Goal: Information Seeking & Learning: Find specific page/section

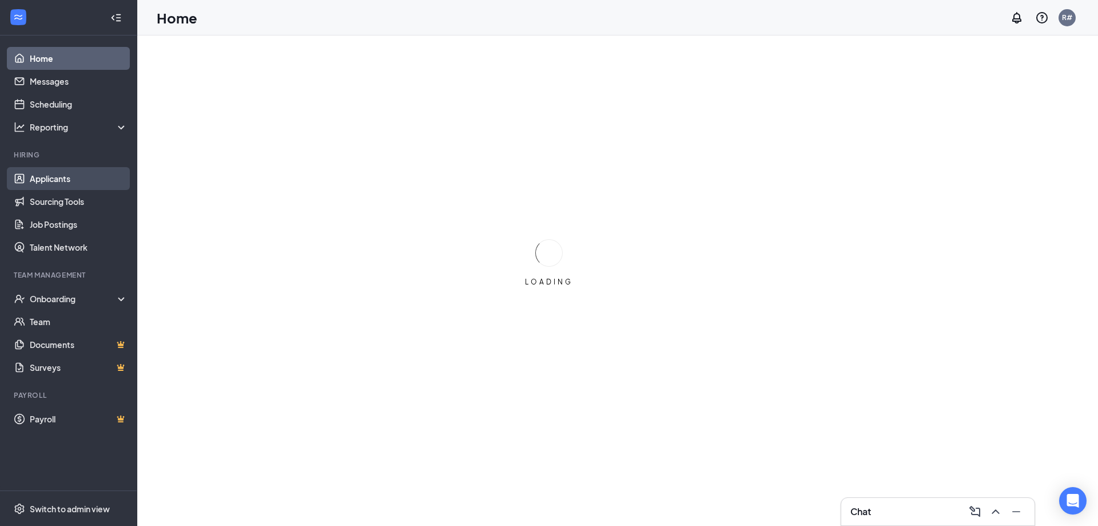
click at [45, 176] on link "Applicants" at bounding box center [79, 178] width 98 height 23
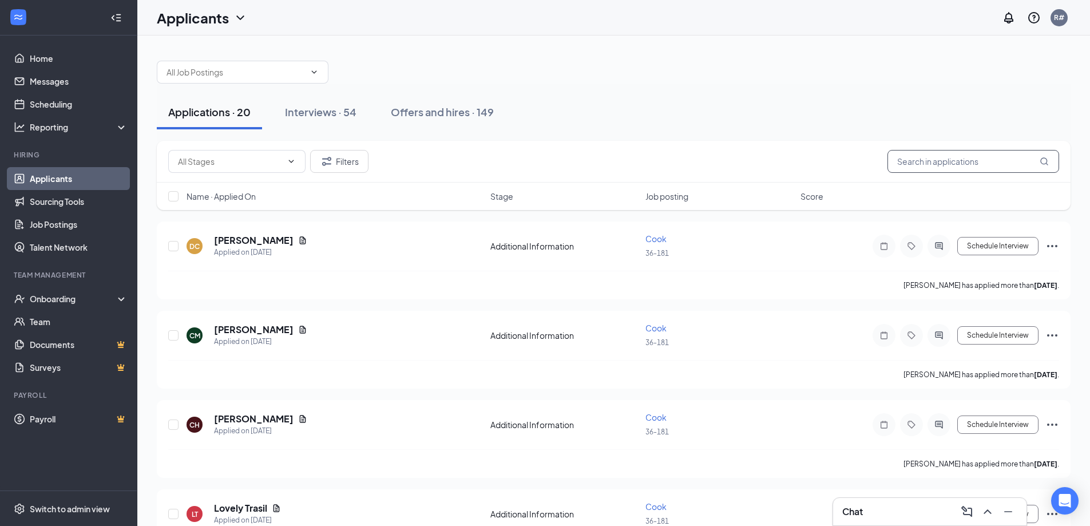
click at [934, 165] on input "text" at bounding box center [973, 161] width 172 height 23
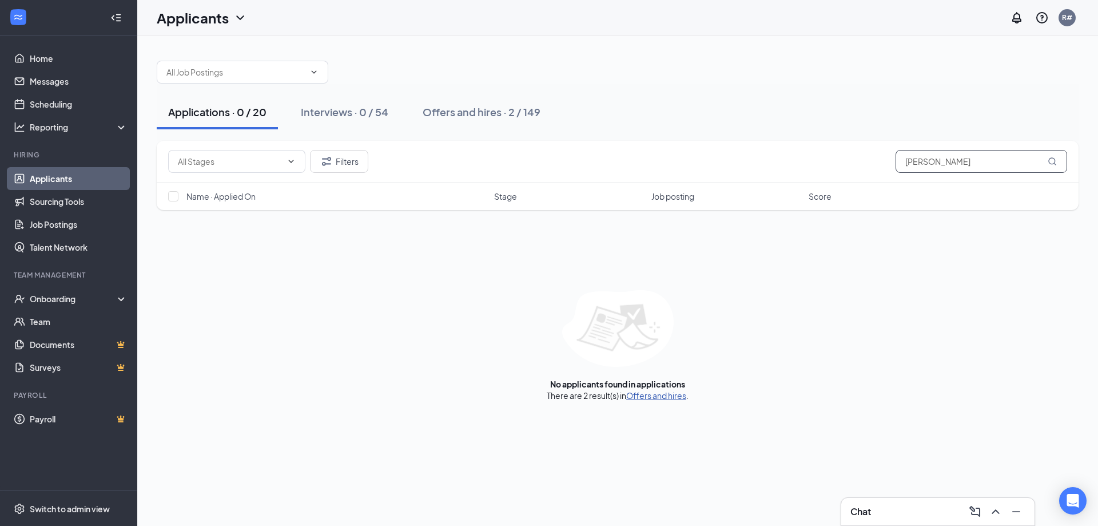
type input "[PERSON_NAME]"
click at [674, 398] on link "Offers and hires" at bounding box center [656, 395] width 60 height 10
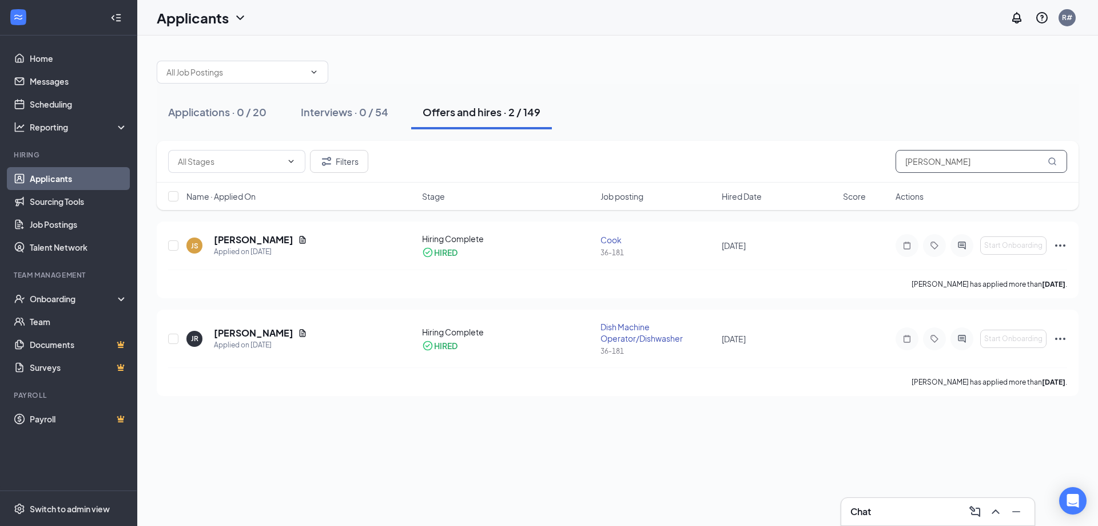
click at [945, 163] on input "[PERSON_NAME]" at bounding box center [982, 161] width 172 height 23
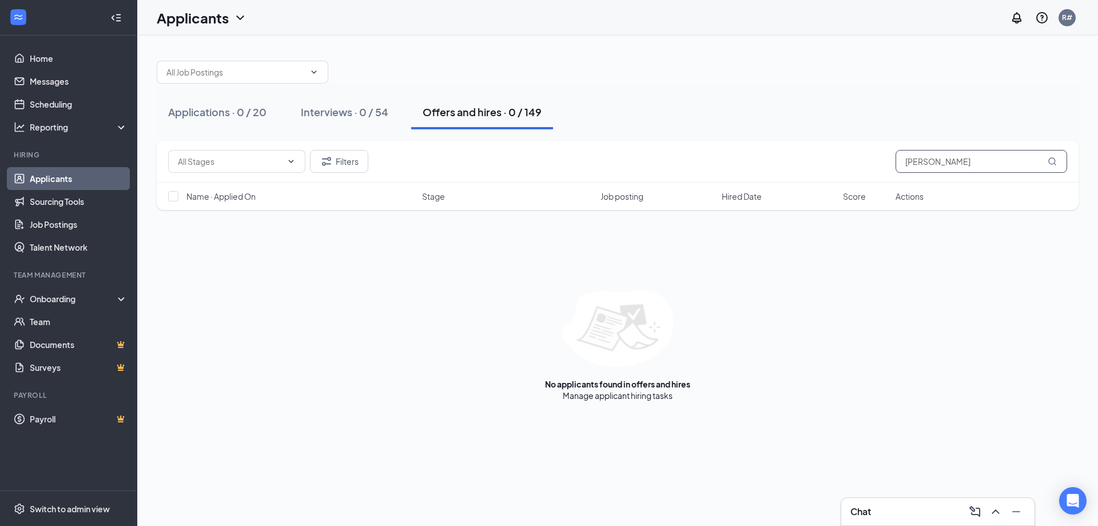
type input "[PERSON_NAME]"
click at [585, 25] on div "Applicants R#" at bounding box center [617, 17] width 961 height 35
click at [665, 57] on div at bounding box center [618, 66] width 922 height 34
click at [668, 55] on div at bounding box center [618, 66] width 922 height 34
click at [832, 83] on div at bounding box center [618, 66] width 922 height 34
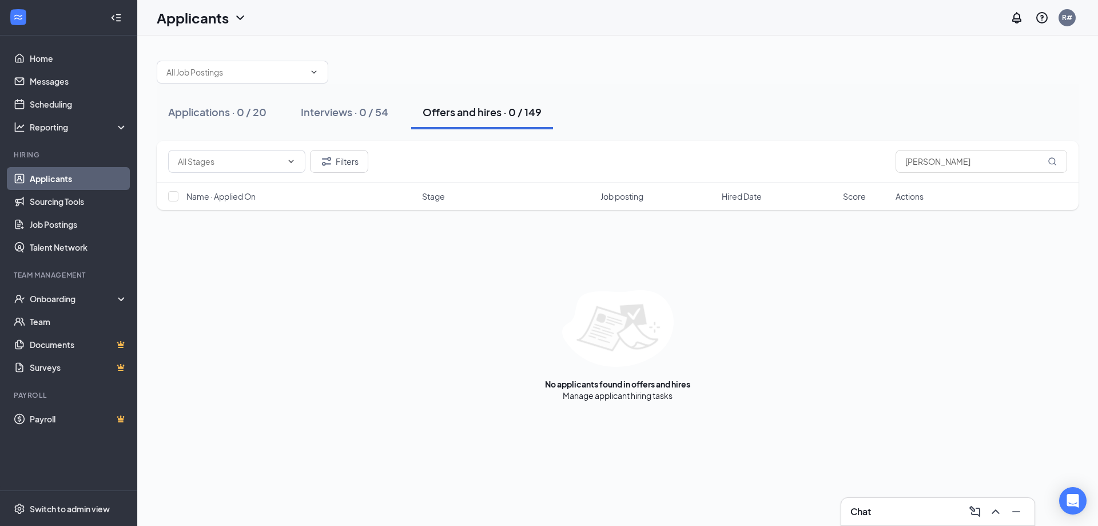
click at [268, 35] on div "Applications · 0 / 20 Interviews · 0 / 54 Offers and hires · 0 / 149 Filters [P…" at bounding box center [617, 224] width 961 height 379
click at [439, 64] on div at bounding box center [618, 66] width 922 height 34
click at [508, 71] on div at bounding box center [618, 66] width 922 height 34
click at [601, 79] on div at bounding box center [618, 66] width 922 height 34
click at [599, 74] on div at bounding box center [618, 66] width 922 height 34
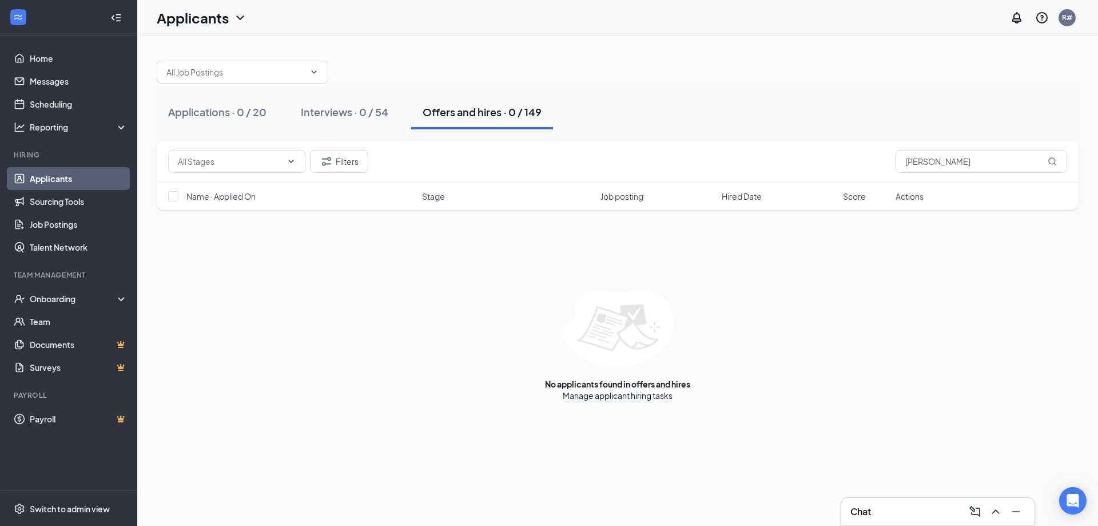
click at [599, 74] on div at bounding box center [618, 66] width 922 height 34
drag, startPoint x: 603, startPoint y: 70, endPoint x: 682, endPoint y: 56, distance: 80.1
click at [605, 70] on div at bounding box center [618, 66] width 922 height 34
click at [979, 86] on div "Applications · 0 / 20 Interviews · 0 / 54 Offers and hires · 0 / 149" at bounding box center [618, 112] width 922 height 57
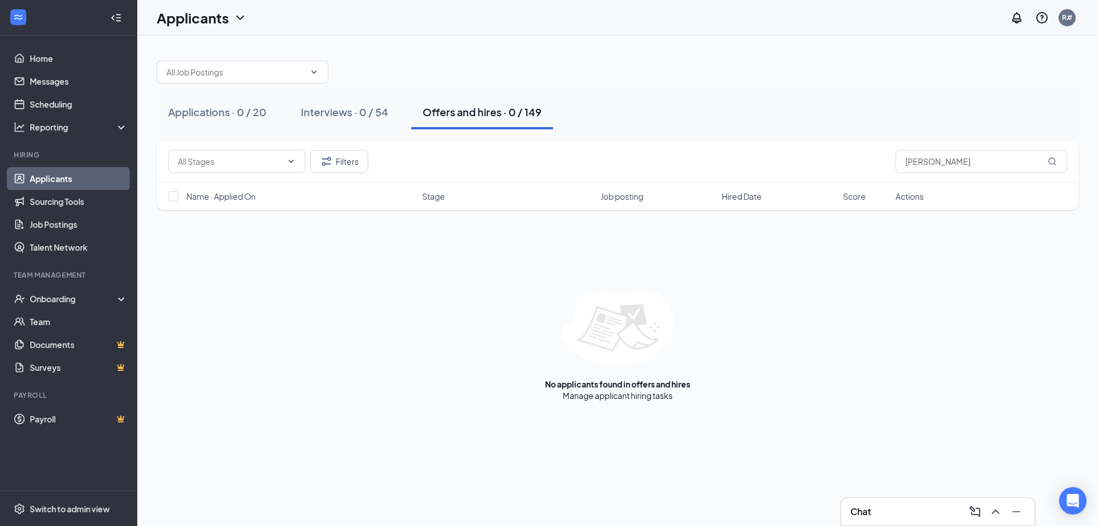
click at [951, 109] on div "Applications · 0 / 20 Interviews · 0 / 54 Offers and hires · 0 / 149" at bounding box center [618, 112] width 922 height 34
click at [639, 423] on div "Applications · 0 / 20 Interviews · 0 / 54 Offers and hires · 0 / 149 Filters [P…" at bounding box center [617, 280] width 961 height 490
click at [623, 359] on img at bounding box center [618, 328] width 112 height 77
click at [703, 92] on div "Applications · 0 / 20 Interviews · 0 / 54 Offers and hires · 0 / 149" at bounding box center [618, 112] width 922 height 57
click at [220, 90] on div "Applications · 0 / 20 Interviews · 0 / 54 Offers and hires · 0 / 149" at bounding box center [618, 112] width 922 height 57
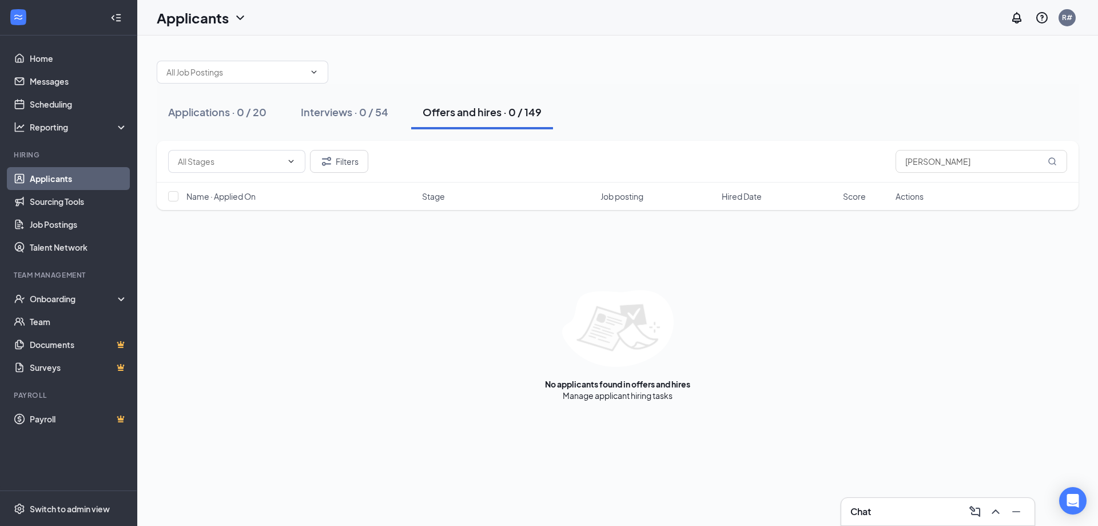
click at [220, 90] on div "Applications · 0 / 20 Interviews · 0 / 54 Offers and hires · 0 / 149" at bounding box center [618, 112] width 922 height 57
click at [233, 96] on button "Applications · 0 / 20" at bounding box center [217, 112] width 121 height 34
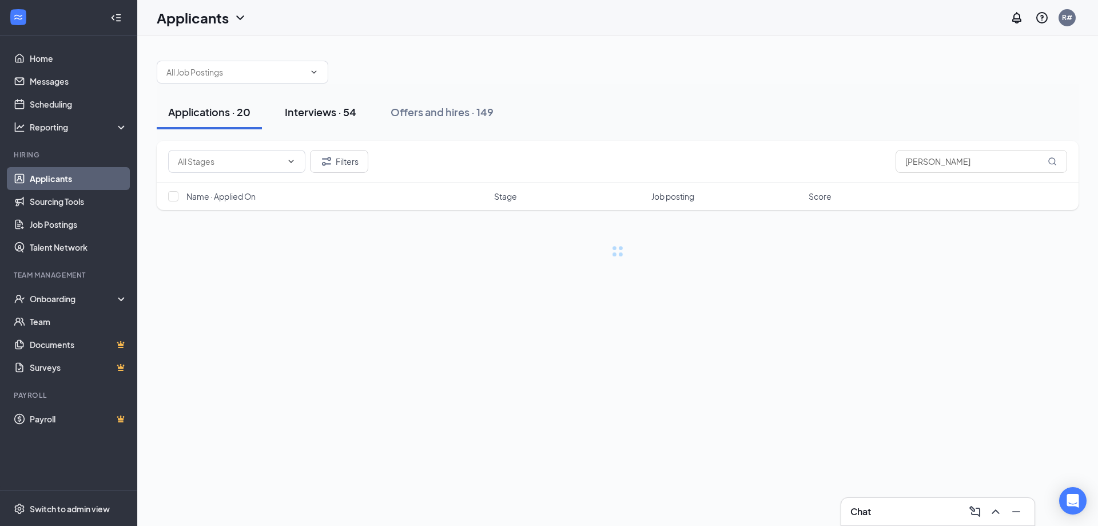
drag, startPoint x: 292, startPoint y: 106, endPoint x: 300, endPoint y: 105, distance: 8.0
click at [293, 106] on div "Interviews · 54" at bounding box center [320, 112] width 71 height 14
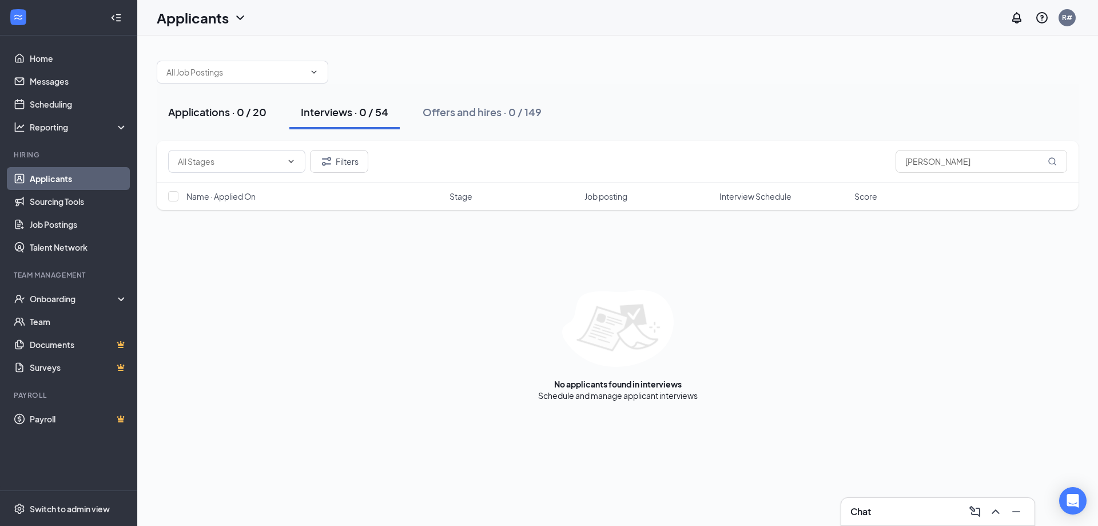
click at [245, 112] on div "Applications · 0 / 20" at bounding box center [217, 112] width 98 height 14
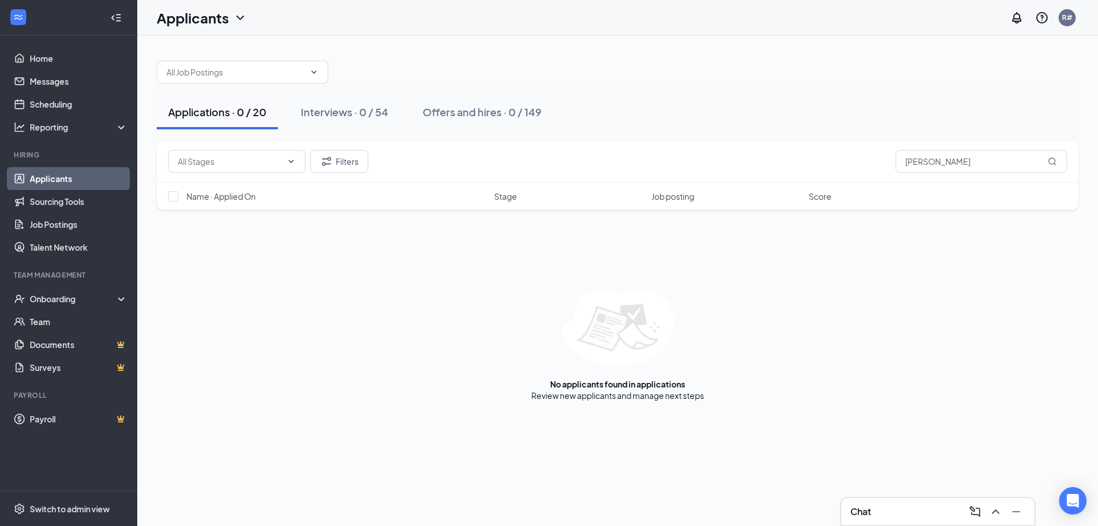
click at [146, 150] on div "Applications · 0 / 20 Interviews · 0 / 54 Offers and hires · 0 / 149 Filters [P…" at bounding box center [617, 224] width 961 height 379
click at [993, 168] on input "[PERSON_NAME]" at bounding box center [982, 161] width 172 height 23
click at [950, 117] on div "Applications · 0 / 20 Interviews · 0 / 54 Offers and hires · 0 / 149" at bounding box center [618, 112] width 922 height 34
click at [979, 159] on input "[PERSON_NAME]" at bounding box center [982, 161] width 172 height 23
click at [926, 161] on input "[PERSON_NAME]" at bounding box center [982, 161] width 172 height 23
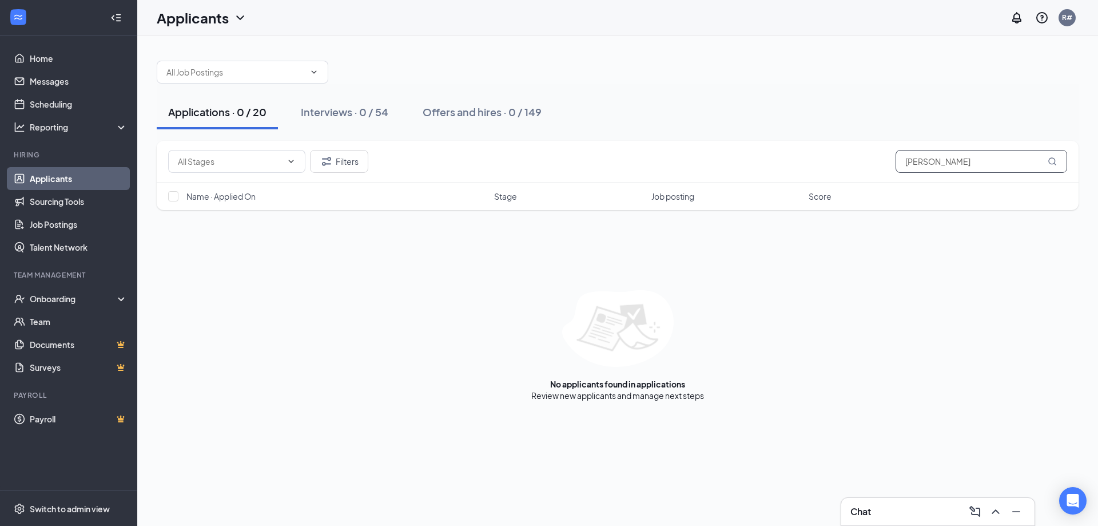
click at [999, 161] on input "[PERSON_NAME]" at bounding box center [982, 161] width 172 height 23
type input "[PERSON_NAME]"
click at [974, 122] on div "Applications · 0 / 20 Interviews · 0 / 54 Offers and hires · 0 / 149" at bounding box center [618, 112] width 922 height 34
click at [814, 111] on div "Applications · 0 / 20 Interviews · 0 / 54 Offers and hires · 0 / 149" at bounding box center [618, 112] width 922 height 34
click at [732, 89] on div "Applications · 0 / 20 Interviews · 0 / 54 Offers and hires · 0 / 149" at bounding box center [618, 112] width 922 height 57
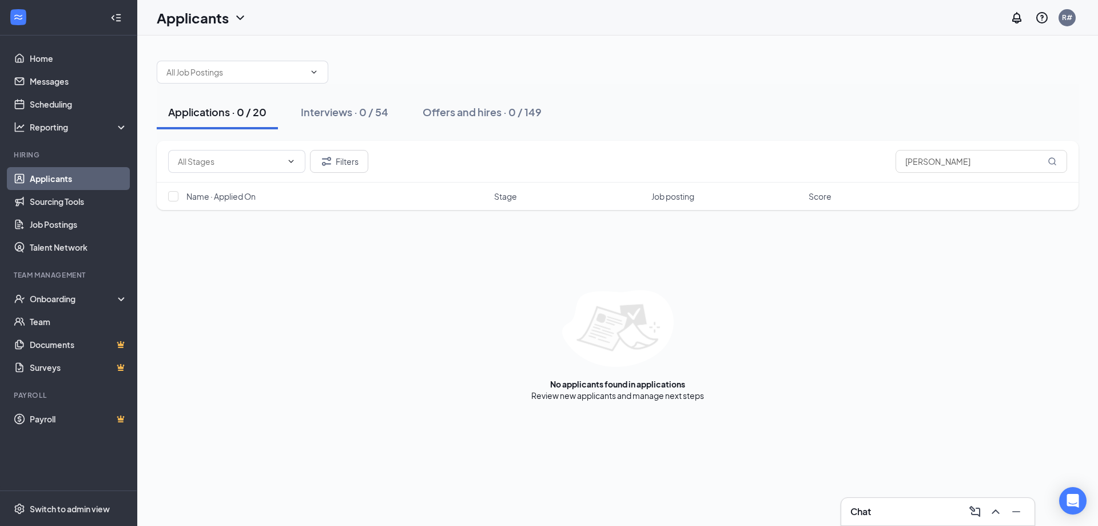
click at [732, 89] on div "Applications · 0 / 20 Interviews · 0 / 54 Offers and hires · 0 / 149" at bounding box center [618, 112] width 922 height 57
click at [734, 288] on div "Filters [PERSON_NAME] Name · Applied On Stage Job posting Score No applicants f…" at bounding box center [618, 271] width 922 height 260
click at [668, 81] on div at bounding box center [618, 66] width 922 height 34
click at [474, 247] on div "Filters [PERSON_NAME] Name · Applied On Stage Job posting Score No applicants f…" at bounding box center [618, 271] width 922 height 260
click at [333, 259] on div "Filters [PERSON_NAME] Name · Applied On Stage Job posting Score No applicants f…" at bounding box center [618, 271] width 922 height 260
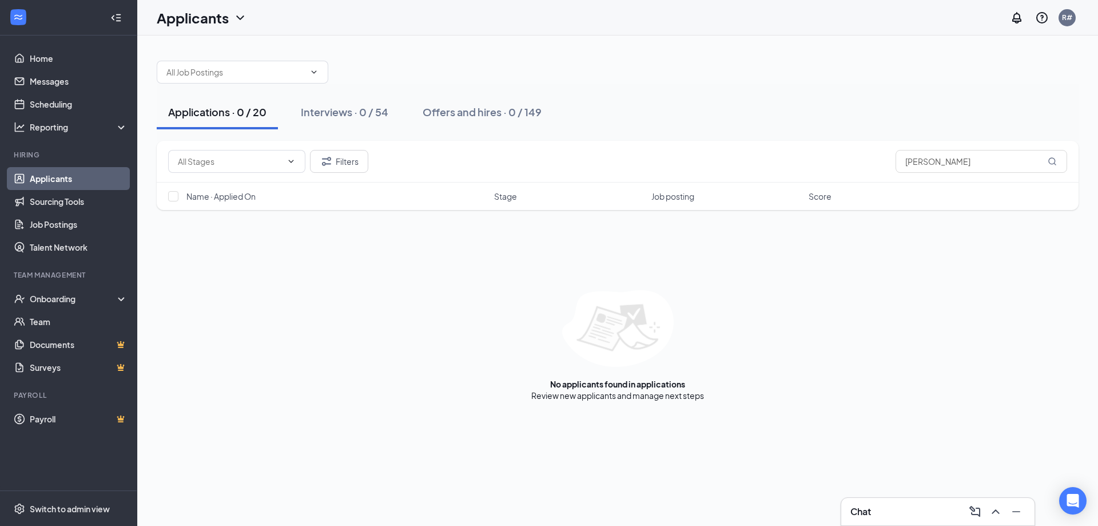
click at [354, 59] on div at bounding box center [618, 66] width 922 height 34
click at [648, 307] on img at bounding box center [618, 328] width 112 height 77
click at [639, 269] on div "Filters [PERSON_NAME] Name · Applied On Stage Job posting Score No applicants f…" at bounding box center [618, 271] width 922 height 260
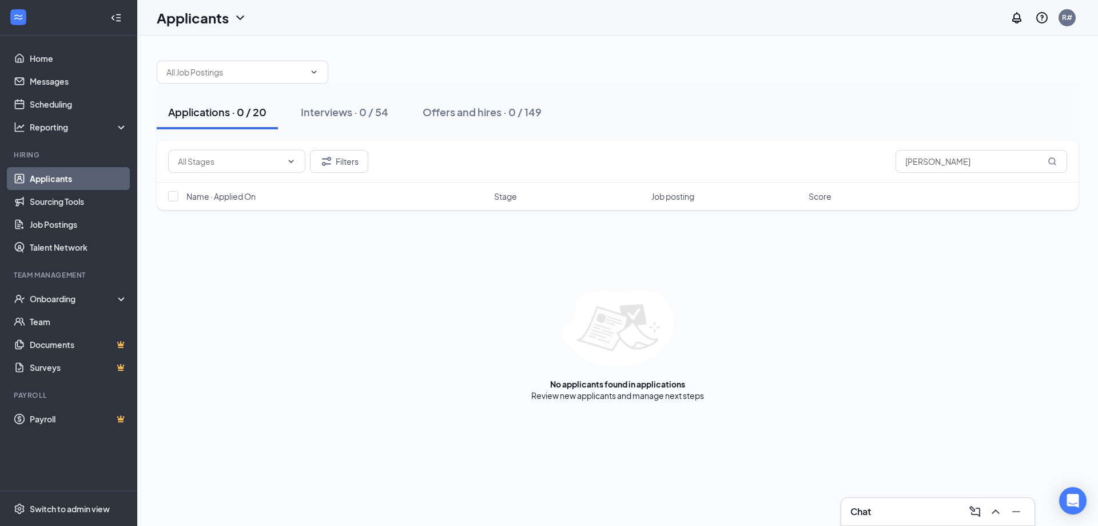
click at [639, 269] on div "Filters [PERSON_NAME] Name · Applied On Stage Job posting Score No applicants f…" at bounding box center [618, 271] width 922 height 260
click at [456, 288] on div "Filters [PERSON_NAME] Name · Applied On Stage Job posting Score No applicants f…" at bounding box center [618, 271] width 922 height 260
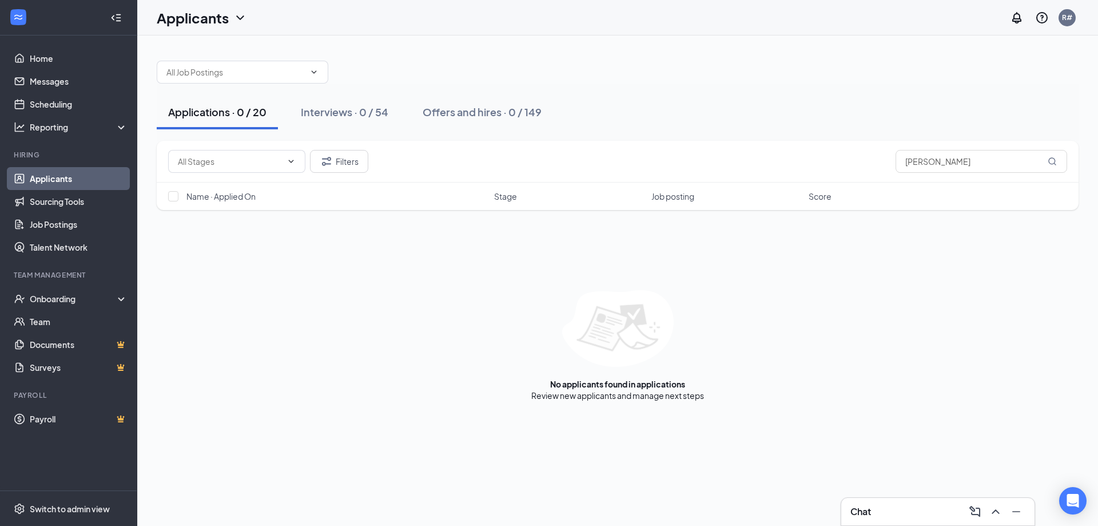
click at [635, 248] on div "Filters [PERSON_NAME] Name · Applied On Stage Job posting Score No applicants f…" at bounding box center [618, 271] width 922 height 260
click at [1009, 168] on input "[PERSON_NAME]" at bounding box center [982, 161] width 172 height 23
click at [917, 118] on div "Applications · 0 / 20 Interviews · 0 / 54 Offers and hires · 0 / 149" at bounding box center [618, 112] width 922 height 34
click at [841, 84] on div "Applications · 0 / 20 Interviews · 0 / 54 Offers and hires · 0 / 149" at bounding box center [618, 112] width 922 height 57
click at [668, 114] on div "Applications · 0 / 20 Interviews · 0 / 54 Offers and hires · 0 / 149" at bounding box center [618, 112] width 922 height 34
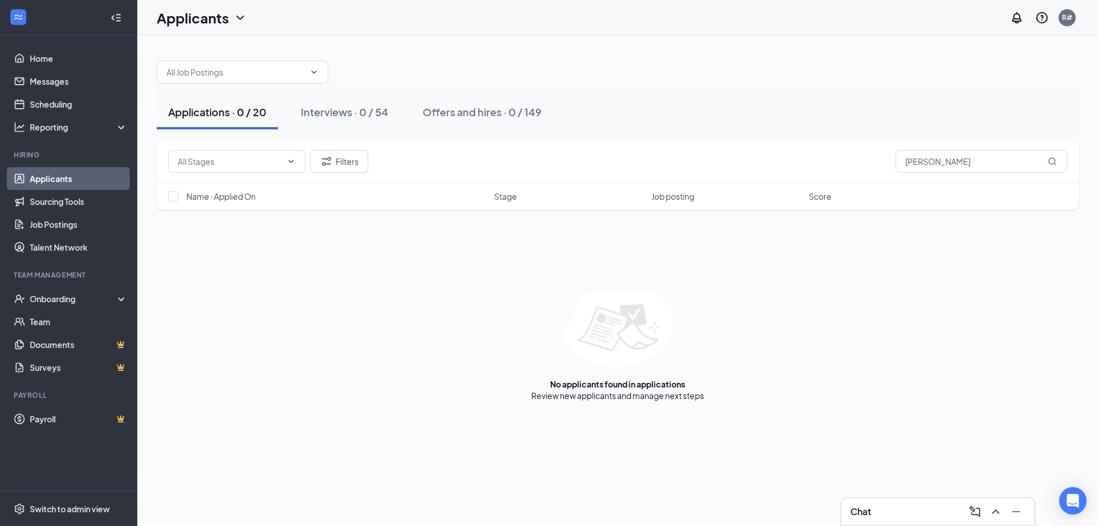
click at [670, 112] on div "Applications · 0 / 20 Interviews · 0 / 54 Offers and hires · 0 / 149" at bounding box center [618, 112] width 922 height 34
click at [740, 104] on div "Applications · 0 / 20 Interviews · 0 / 54 Offers and hires · 0 / 149" at bounding box center [618, 112] width 922 height 34
click at [419, 311] on div "No applicants found in applications Review new applicants and manage next steps" at bounding box center [618, 345] width 922 height 111
click at [611, 243] on div "Filters [PERSON_NAME] Name · Applied On Stage Job posting Score No applicants f…" at bounding box center [618, 271] width 922 height 260
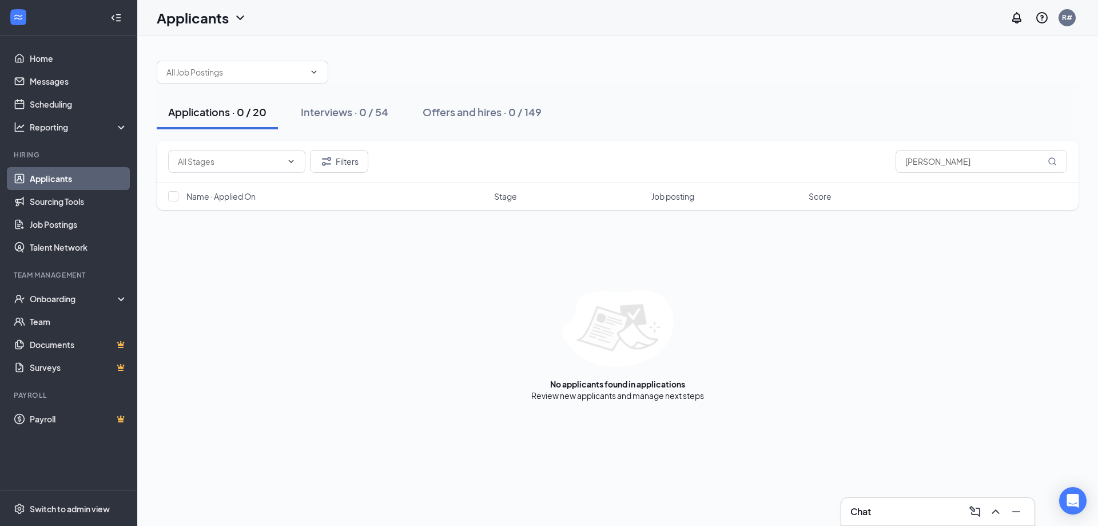
click at [742, 21] on div "Applicants R#" at bounding box center [617, 17] width 961 height 35
click at [585, 74] on div at bounding box center [618, 66] width 922 height 34
click at [347, 17] on div "Applicants R#" at bounding box center [617, 17] width 961 height 35
click at [154, 229] on div "Applications · 0 / 20 Interviews · 0 / 54 Offers and hires · 0 / 149 Filters [P…" at bounding box center [617, 224] width 961 height 379
click at [375, 36] on div "Applications · 0 / 20 Interviews · 0 / 54 Offers and hires · 0 / 149 Filters [P…" at bounding box center [617, 224] width 961 height 379
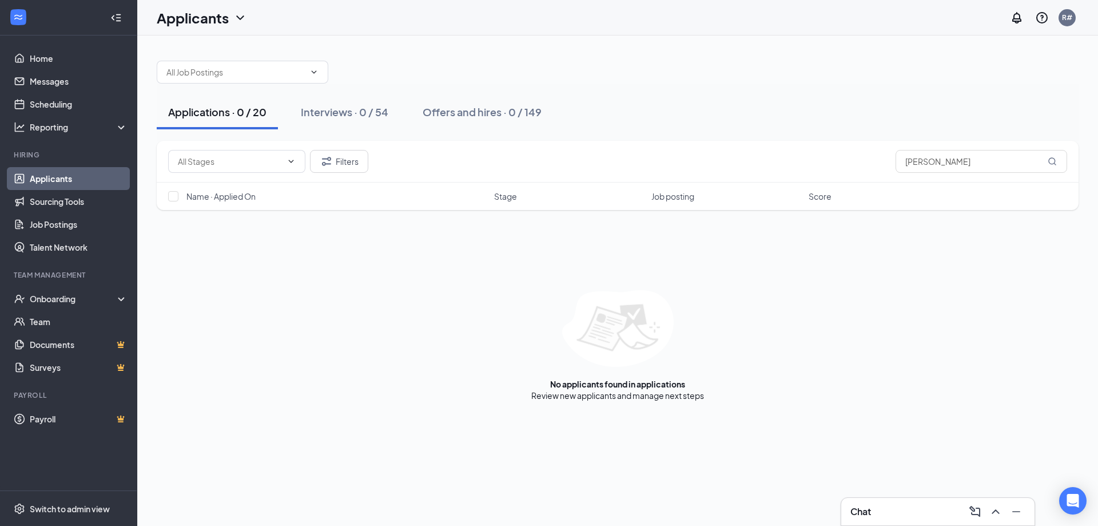
click at [1092, 284] on div "Applications · 0 / 20 Interviews · 0 / 54 Offers and hires · 0 / 149 Filters [P…" at bounding box center [617, 224] width 961 height 379
click at [955, 112] on div "Applications · 0 / 20 Interviews · 0 / 54 Offers and hires · 0 / 149" at bounding box center [618, 112] width 922 height 34
click at [858, 97] on div "Applications · 0 / 20 Interviews · 0 / 54 Offers and hires · 0 / 149" at bounding box center [618, 112] width 922 height 34
click at [602, 66] on div at bounding box center [618, 66] width 922 height 34
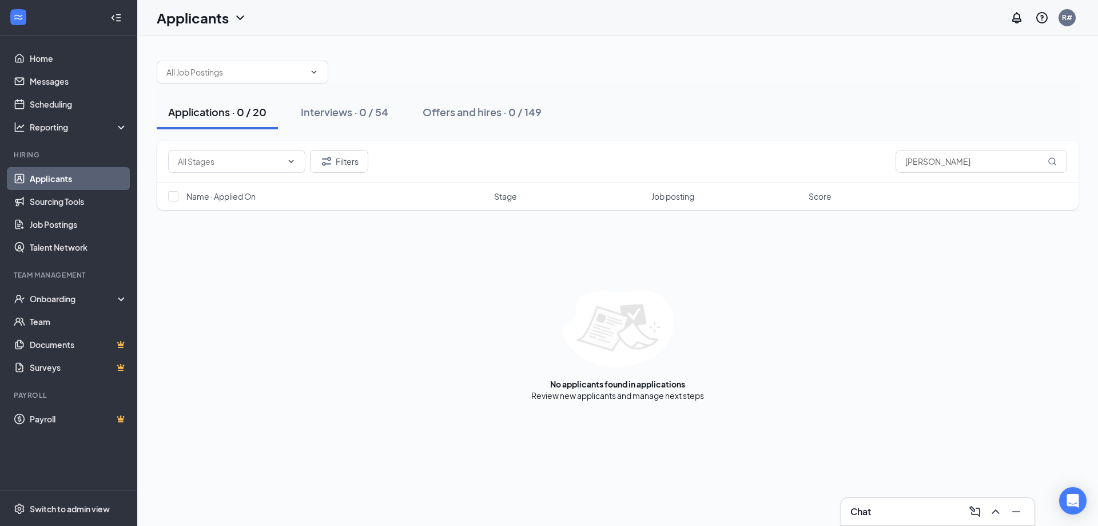
click at [603, 65] on div at bounding box center [618, 66] width 922 height 34
click at [601, 62] on div at bounding box center [618, 66] width 922 height 34
click at [701, 80] on div at bounding box center [618, 66] width 922 height 34
click at [701, 74] on div at bounding box center [618, 66] width 922 height 34
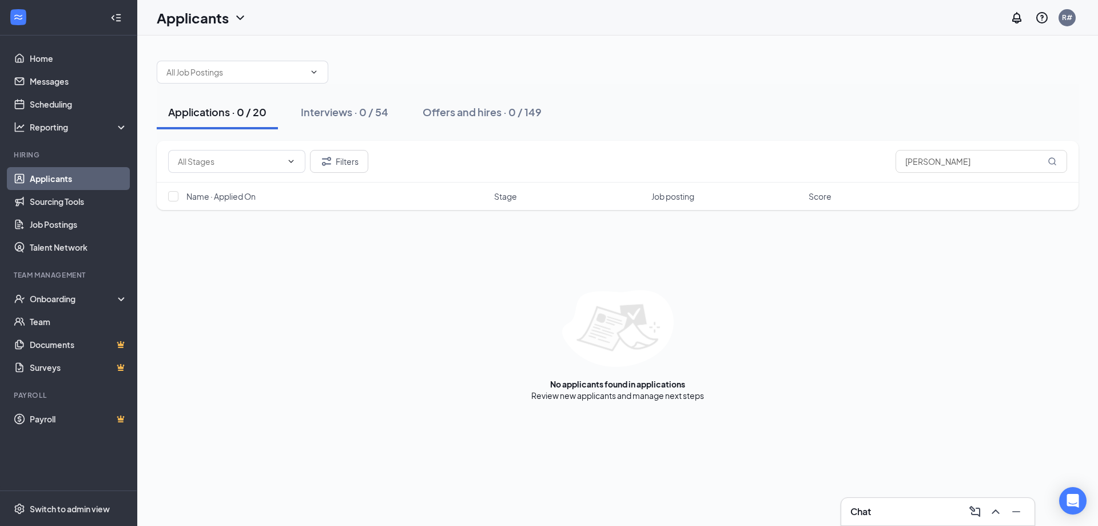
click at [701, 67] on div at bounding box center [618, 66] width 922 height 34
click at [1015, 105] on div "Applications · 0 / 20 Interviews · 0 / 54 Offers and hires · 0 / 149" at bounding box center [618, 112] width 922 height 34
click at [981, 164] on input "[PERSON_NAME]" at bounding box center [982, 161] width 172 height 23
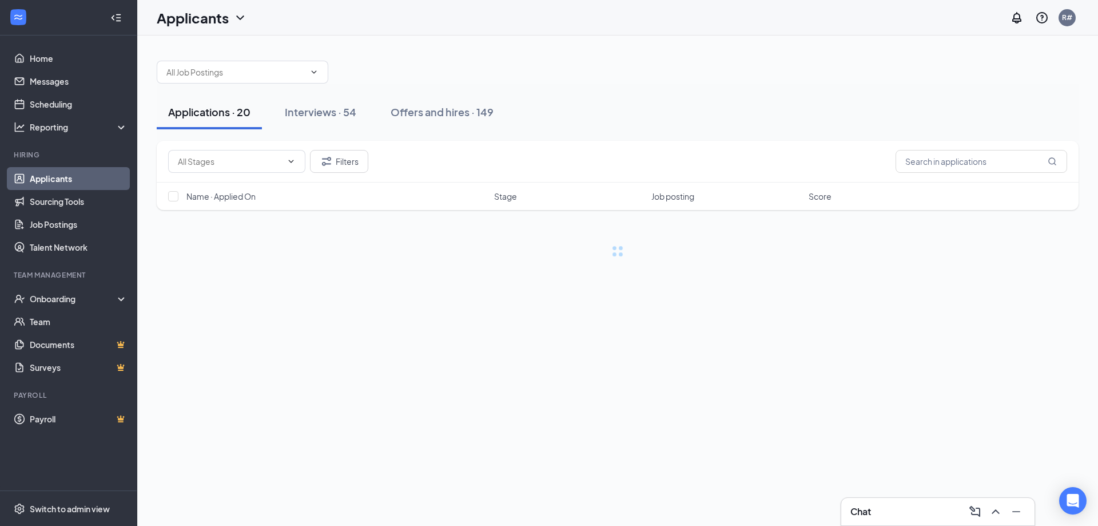
click at [1011, 101] on div "Applications · 20 Interviews · 54 Offers and hires · 149" at bounding box center [618, 112] width 922 height 34
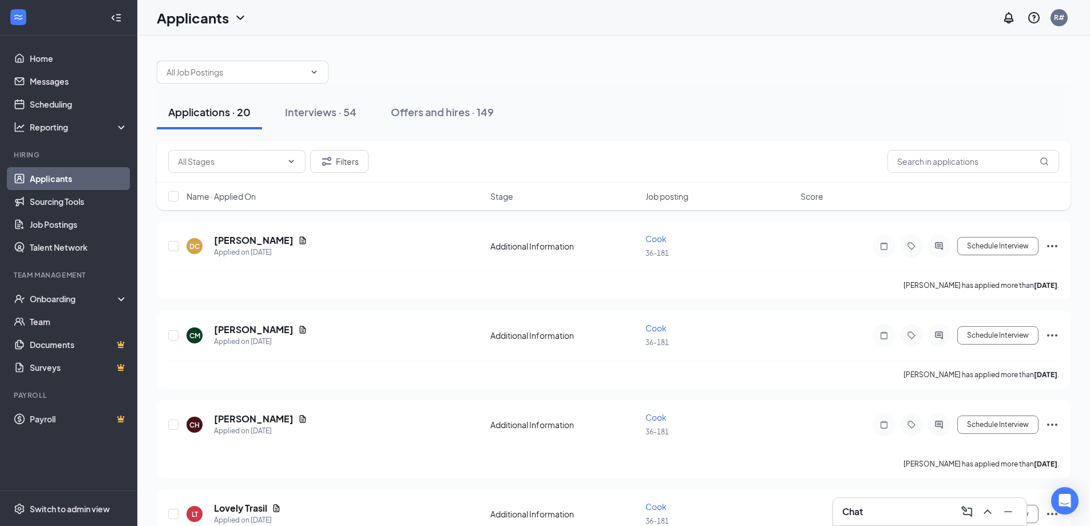
click at [786, 100] on div "Applications · 20 Interviews · 54 Offers and hires · 149" at bounding box center [613, 112] width 913 height 34
click at [591, 96] on div "Applications · 20 Interviews · 54 Offers and hires · 149" at bounding box center [613, 112] width 913 height 34
click at [658, 97] on div "Applications · 20 Interviews · 54 Offers and hires · 149" at bounding box center [613, 112] width 913 height 34
click at [943, 160] on input "text" at bounding box center [973, 161] width 172 height 23
click at [832, 90] on div "Applications · 20 Interviews · 54 Offers and hires · 149" at bounding box center [613, 112] width 913 height 57
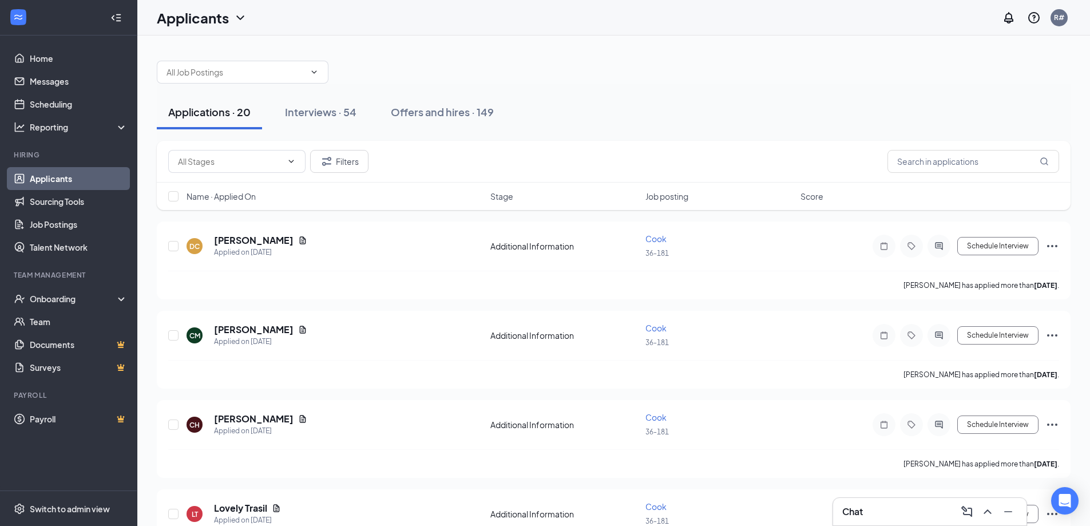
click at [710, 85] on div "Applications · 20 Interviews · 54 Offers and hires · 149" at bounding box center [613, 112] width 913 height 57
click at [298, 239] on icon "Document" at bounding box center [302, 240] width 9 height 9
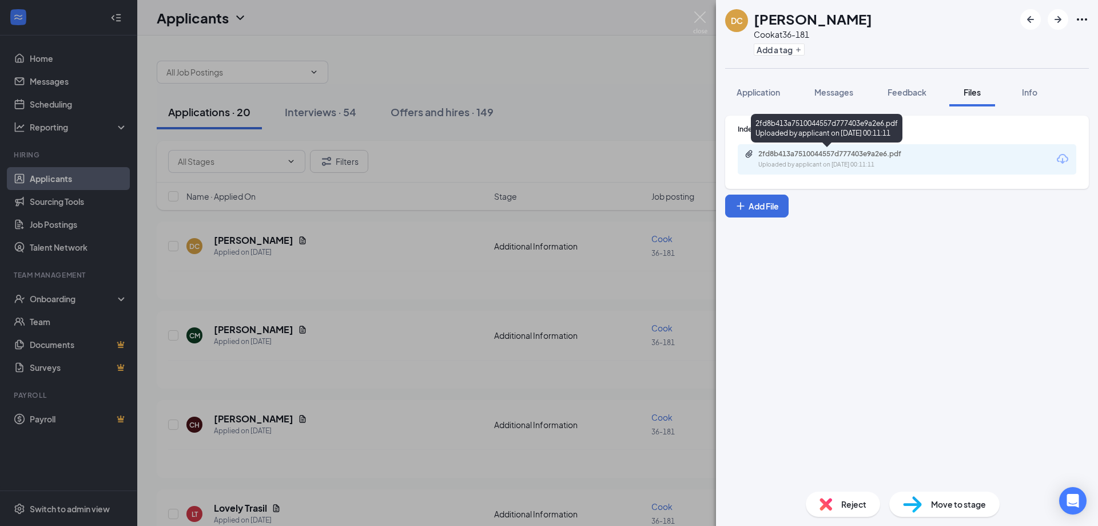
click at [817, 158] on div "2fd8b413a7510044557d777403e9a2e6.pdf" at bounding box center [838, 153] width 160 height 9
click at [486, 188] on div "DC [PERSON_NAME] at 36-181 Add a tag Application Messages Feedback Files Info I…" at bounding box center [549, 263] width 1098 height 526
click at [512, 210] on div "Filters Name · Applied On Stage Job posting Score" at bounding box center [618, 181] width 922 height 81
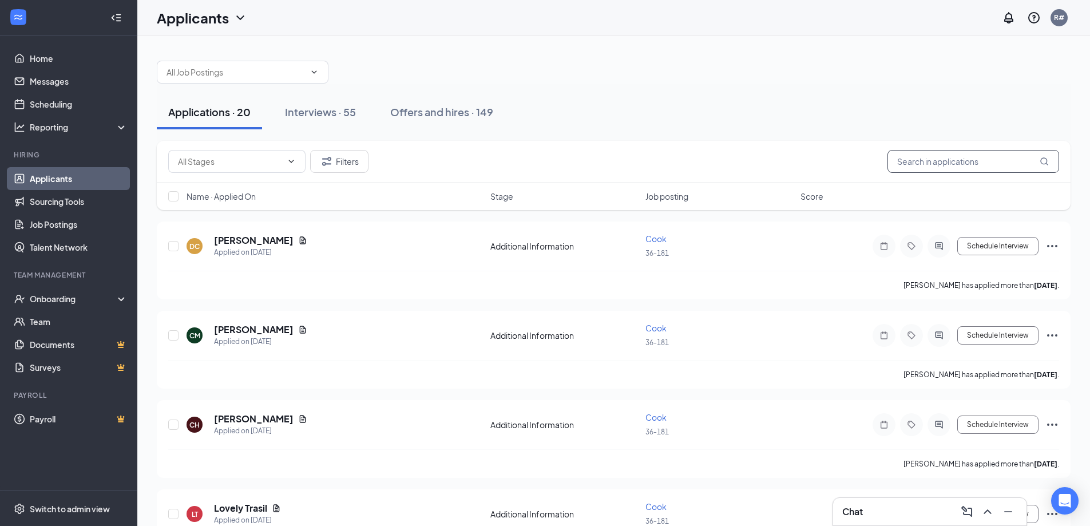
click at [971, 162] on input "text" at bounding box center [973, 161] width 172 height 23
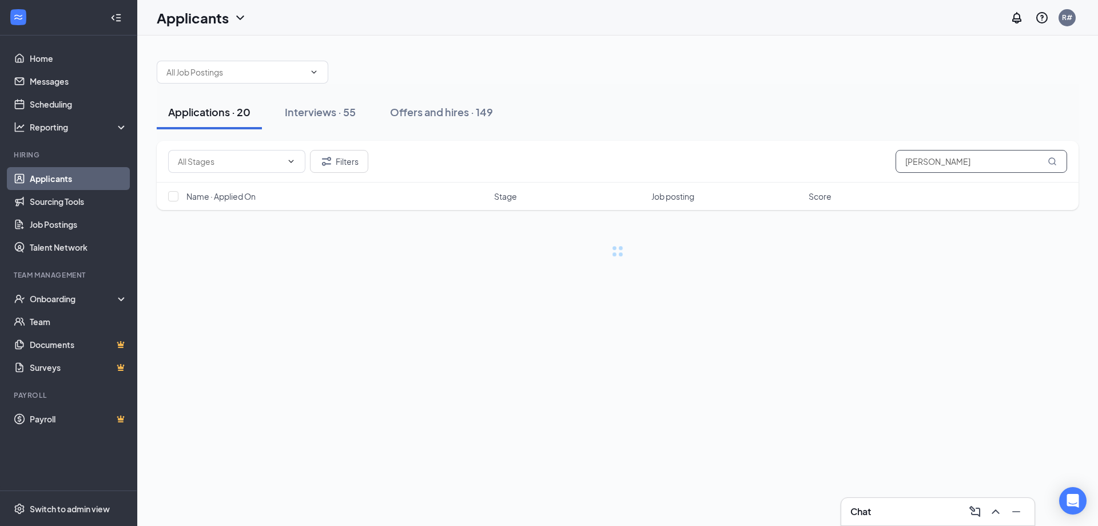
type input "[PERSON_NAME]"
click at [654, 400] on div "There is 1 result(s) in Interviews ." at bounding box center [618, 394] width 114 height 11
click at [654, 397] on link "Interviews" at bounding box center [653, 395] width 39 height 10
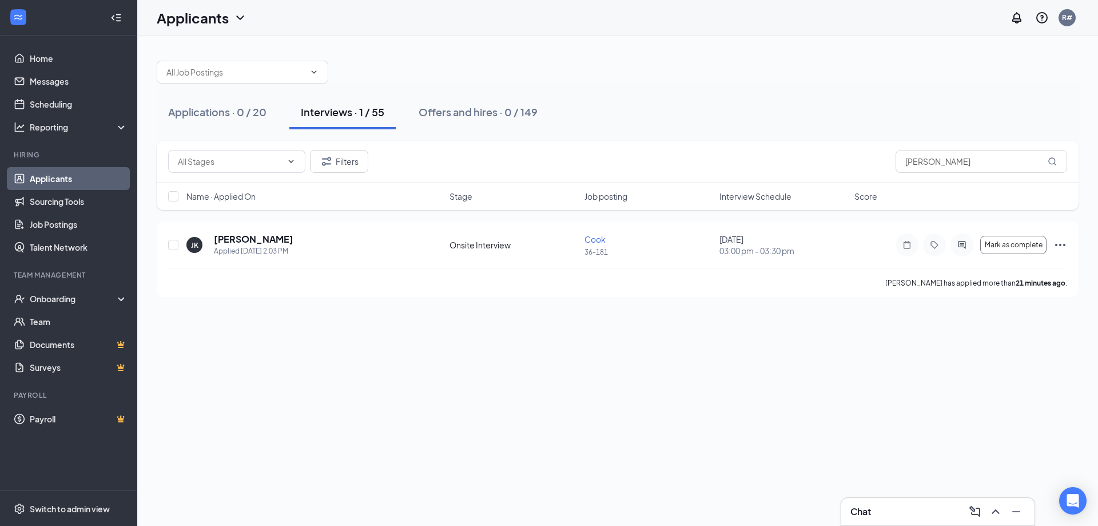
click at [676, 51] on div at bounding box center [618, 66] width 922 height 34
